Goal: Information Seeking & Learning: Learn about a topic

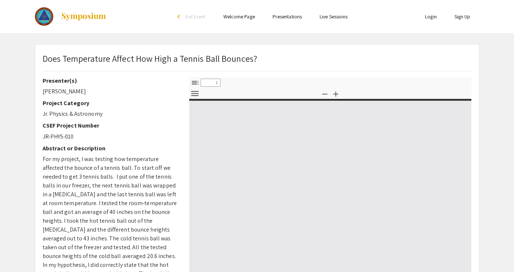
select select "custom"
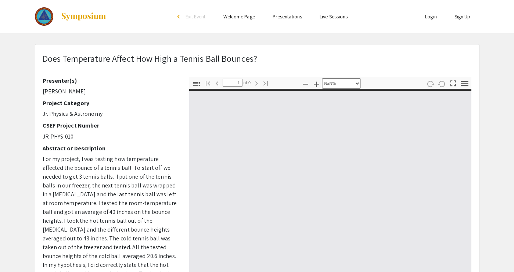
type input "0"
select select "custom"
type input "1"
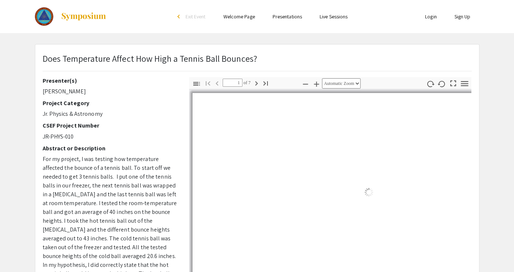
select select "auto"
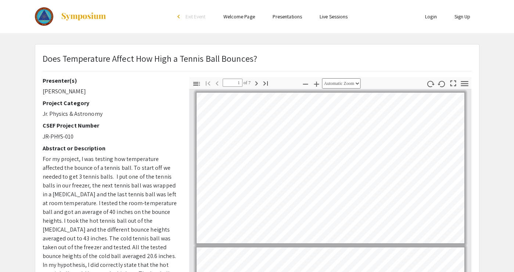
drag, startPoint x: 395, startPoint y: 21, endPoint x: 260, endPoint y: 81, distance: 147.7
click at [260, 81] on icon "button" at bounding box center [256, 83] width 9 height 9
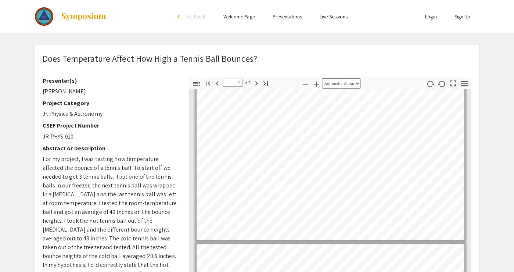
click at [257, 81] on icon "button" at bounding box center [256, 83] width 9 height 9
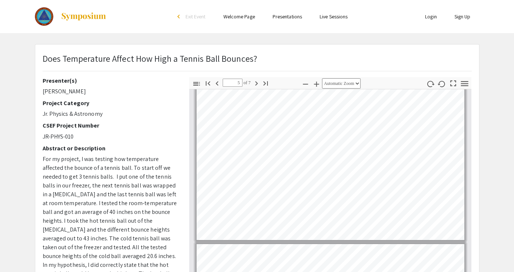
scroll to position [622, 0]
click at [257, 81] on icon "button" at bounding box center [256, 83] width 9 height 9
click at [216, 84] on icon "button" at bounding box center [217, 83] width 9 height 9
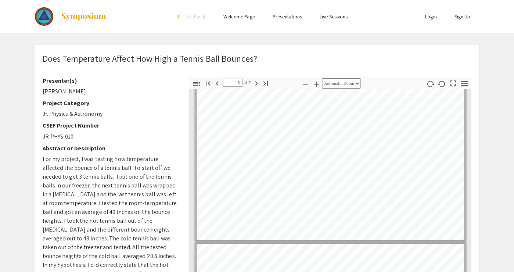
click at [254, 82] on icon "button" at bounding box center [256, 83] width 9 height 9
type input "7"
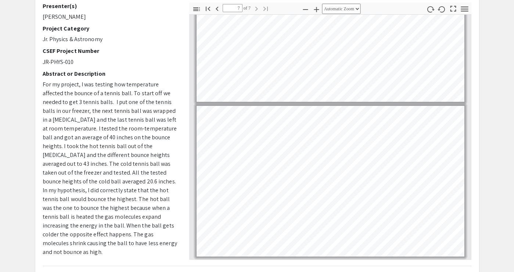
scroll to position [840, 0]
select select "page-width"
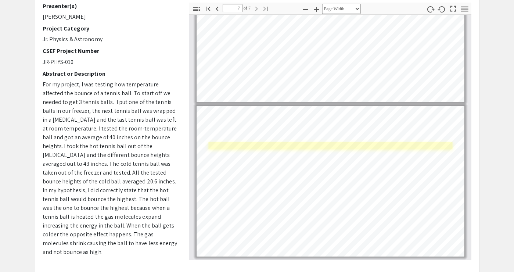
drag, startPoint x: 260, startPoint y: 81, endPoint x: 236, endPoint y: 146, distance: 69.5
click at [236, 146] on link "Page 7" at bounding box center [330, 145] width 244 height 7
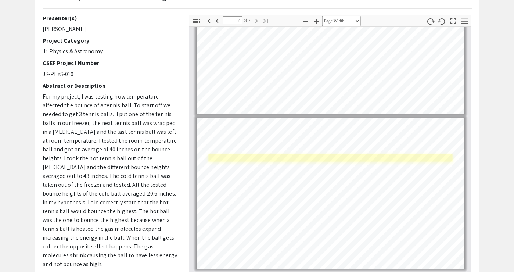
click at [314, 190] on link "Page 7" at bounding box center [330, 191] width 242 height 7
